Goal: Information Seeking & Learning: Compare options

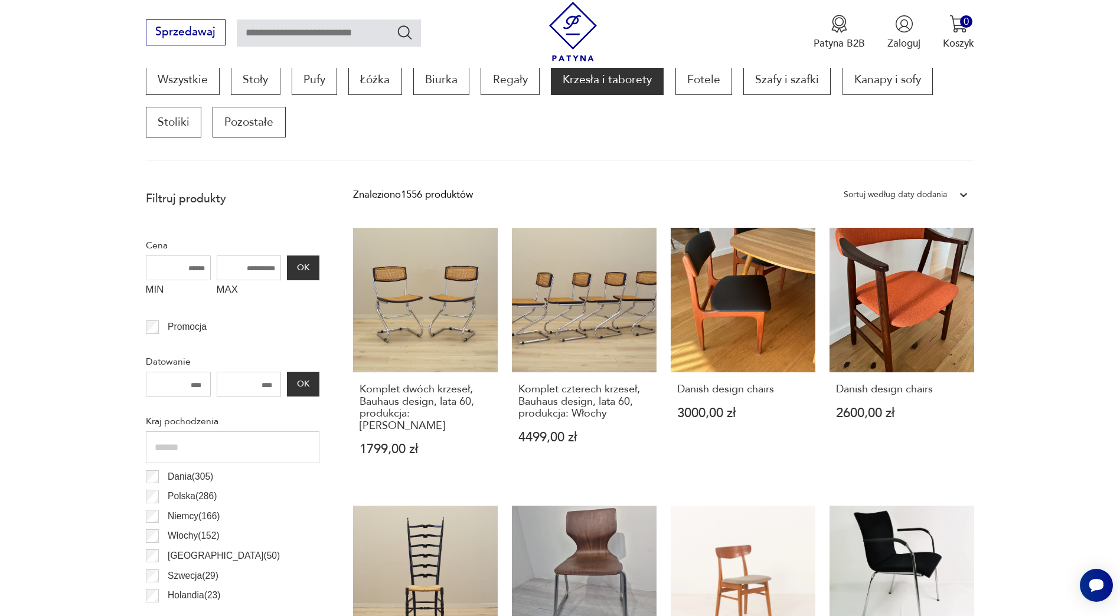
scroll to position [341, 0]
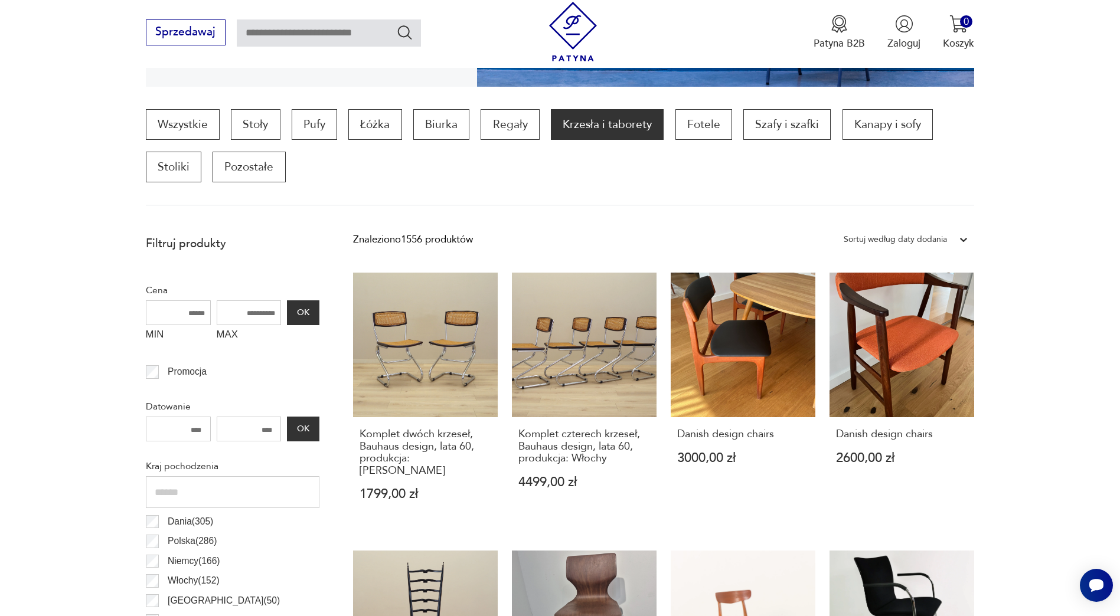
click at [936, 237] on div "Sortuj według daty dodania" at bounding box center [895, 239] width 103 height 15
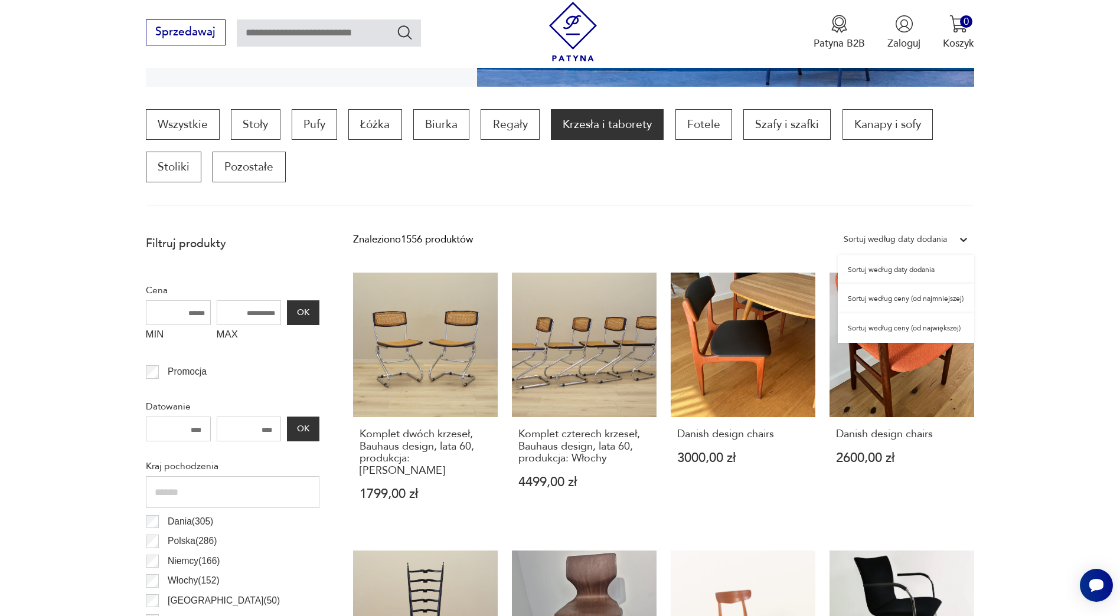
click at [907, 301] on div "Sortuj według ceny (od najmniejszej)" at bounding box center [906, 299] width 136 height 30
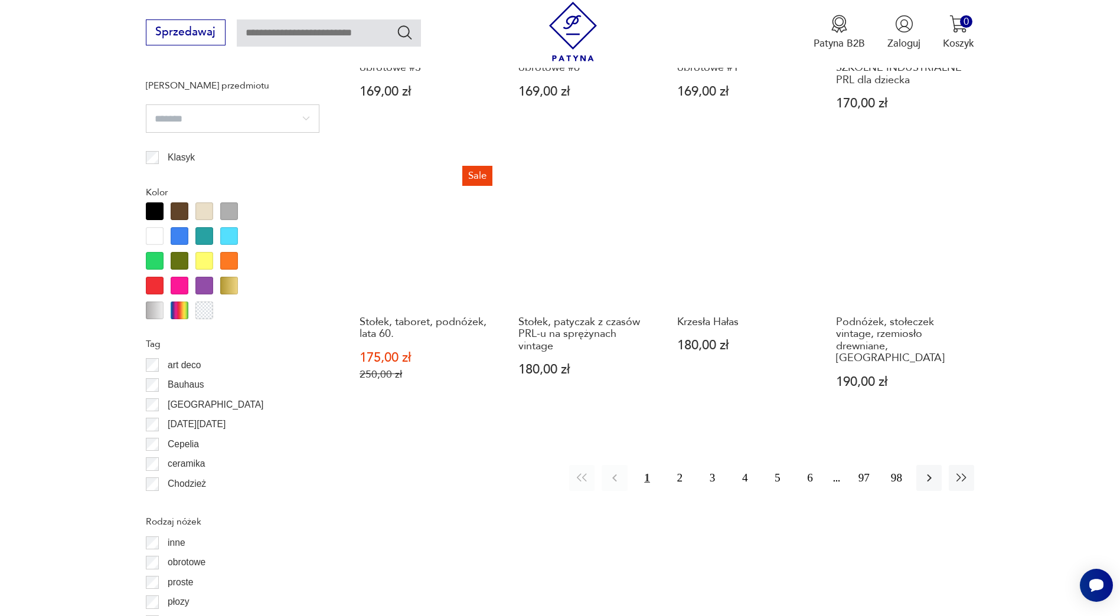
scroll to position [1259, 0]
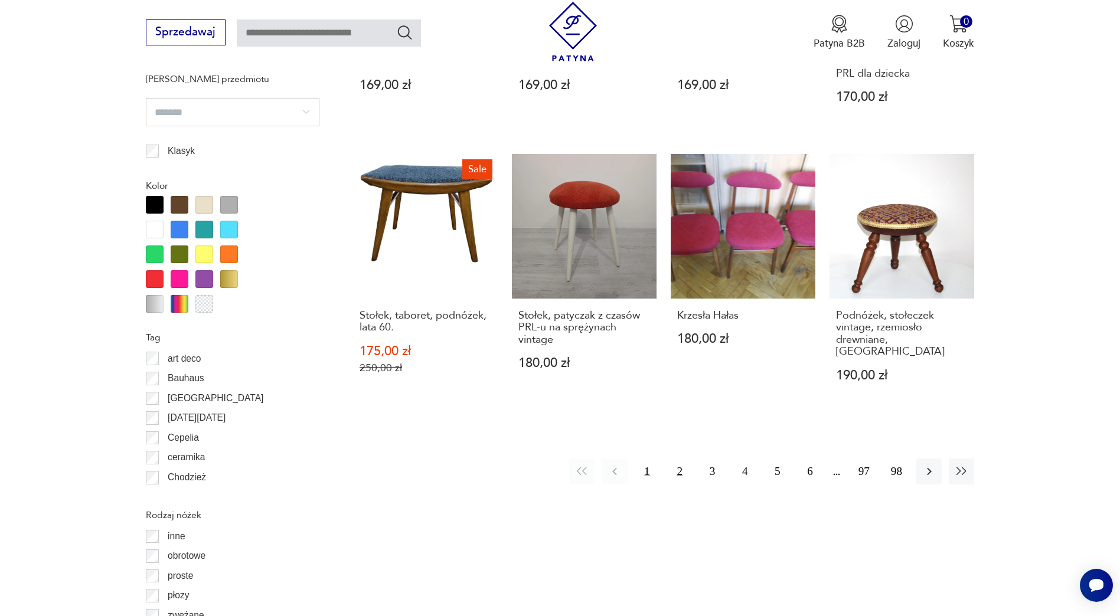
click at [681, 465] on button "2" at bounding box center [679, 471] width 25 height 25
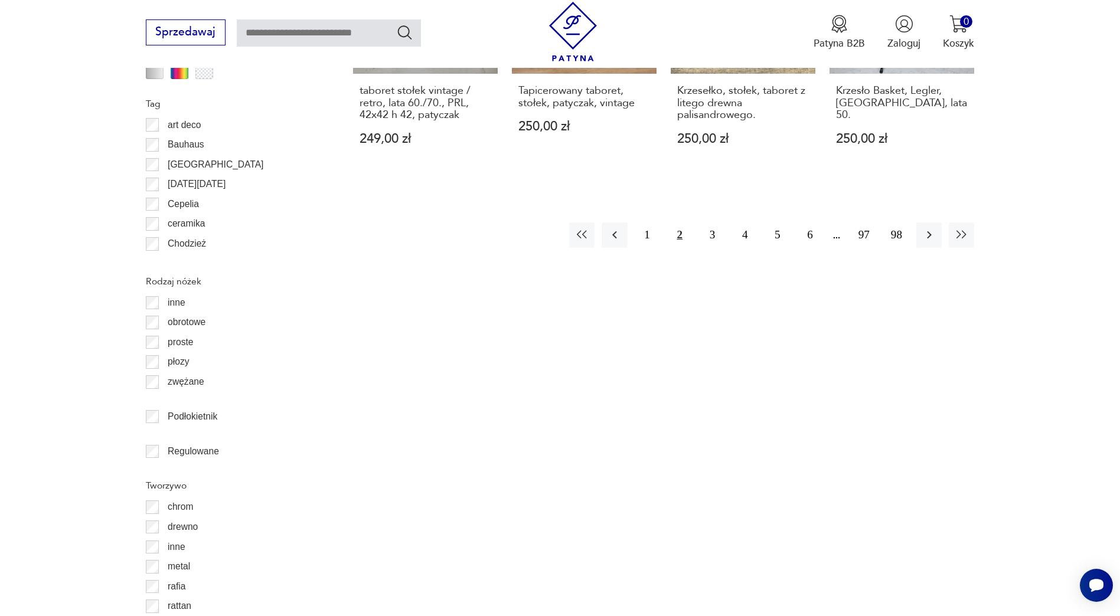
scroll to position [1484, 0]
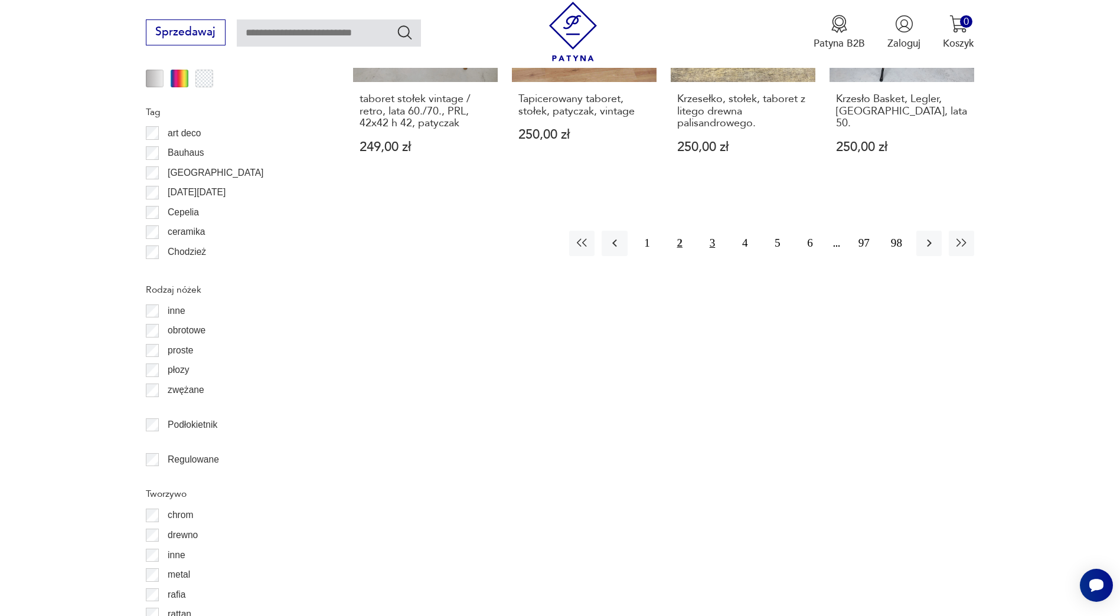
click at [710, 233] on button "3" at bounding box center [712, 243] width 25 height 25
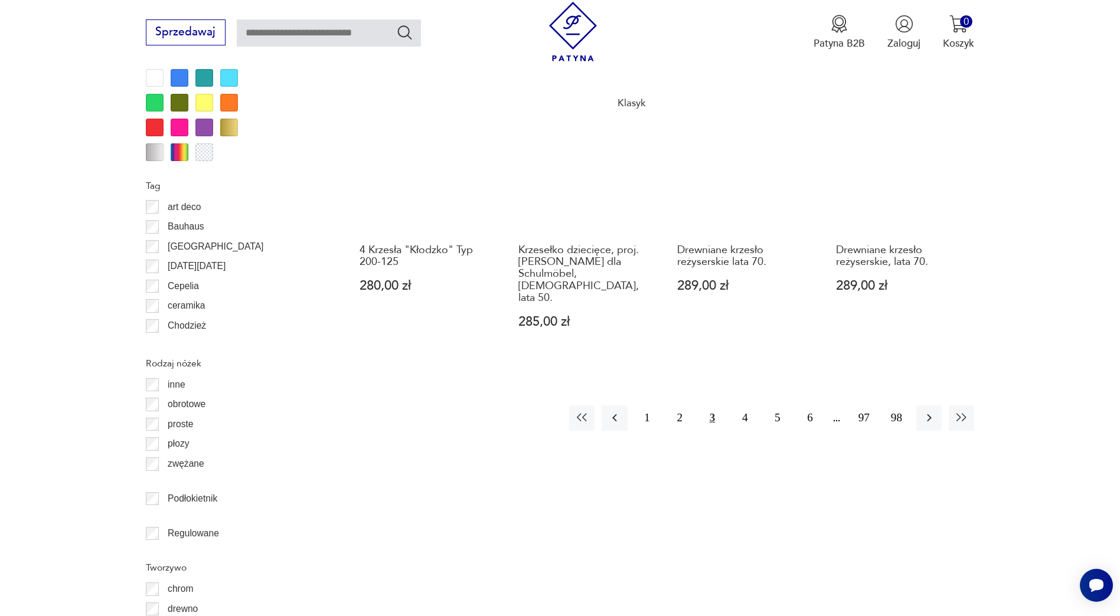
scroll to position [1393, 0]
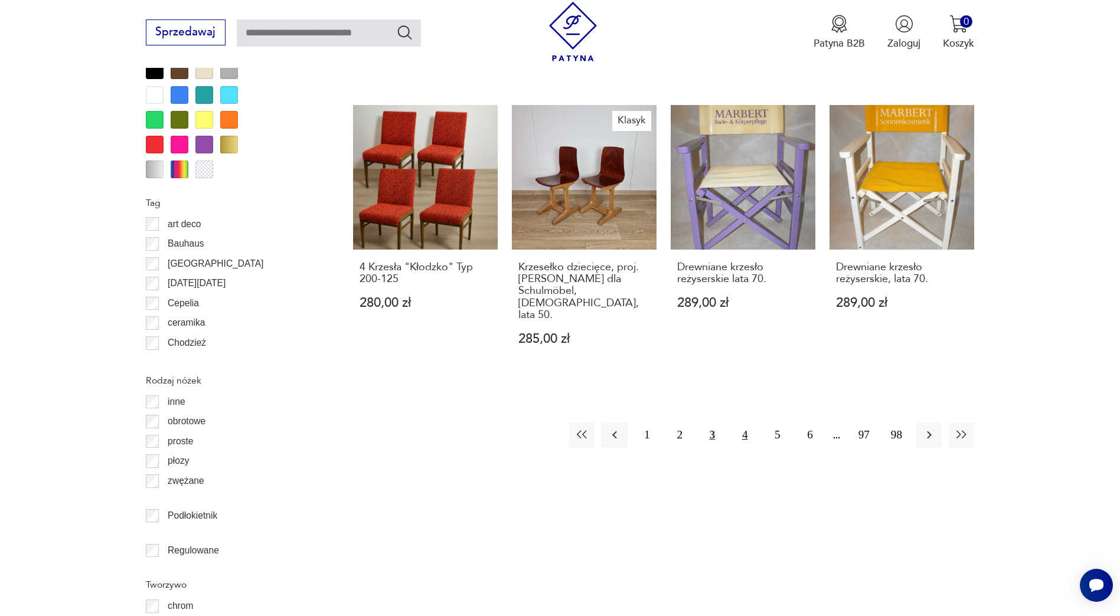
click at [747, 423] on button "4" at bounding box center [744, 435] width 25 height 25
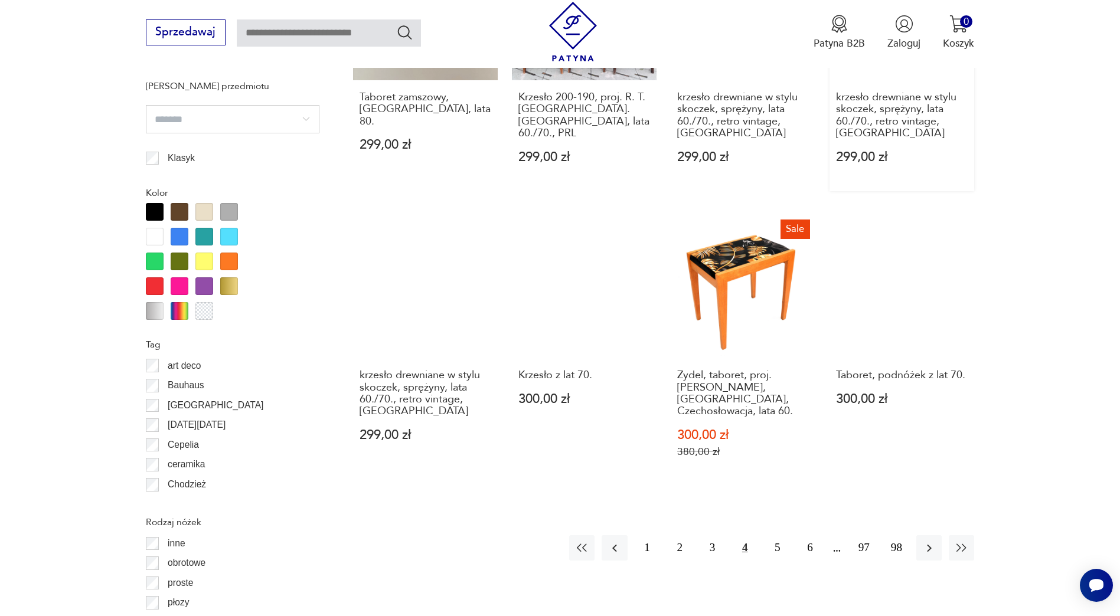
scroll to position [1257, 0]
